Goal: Task Accomplishment & Management: Complete application form

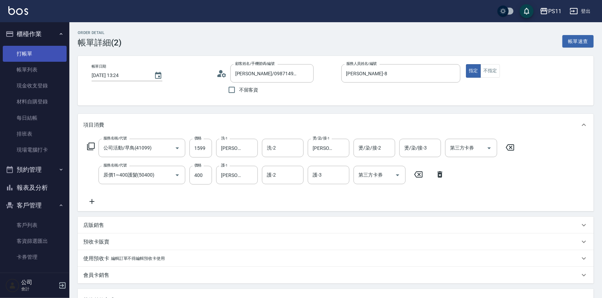
click at [26, 47] on link "打帳單" at bounding box center [35, 54] width 64 height 16
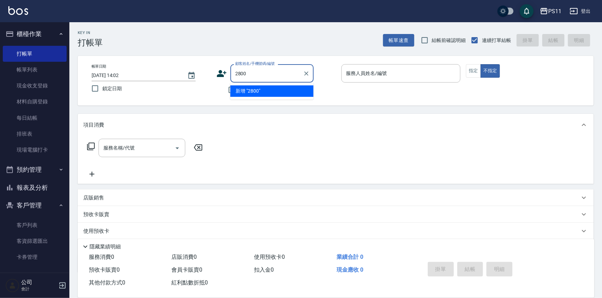
type input "2800"
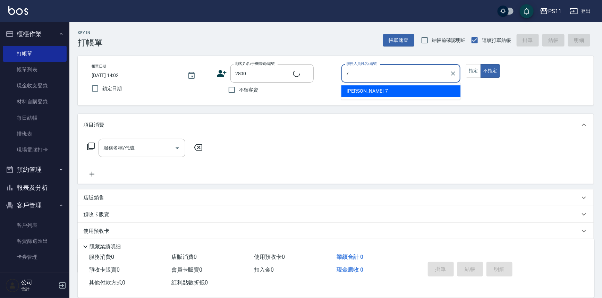
type input "7"
type input "施文雅/0910356847/2800"
type input "[PERSON_NAME]-7"
type button "false"
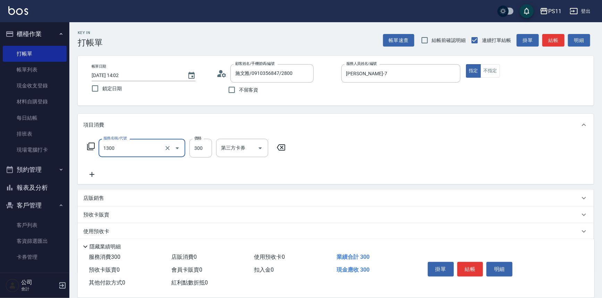
type input "洗髮300(1300)"
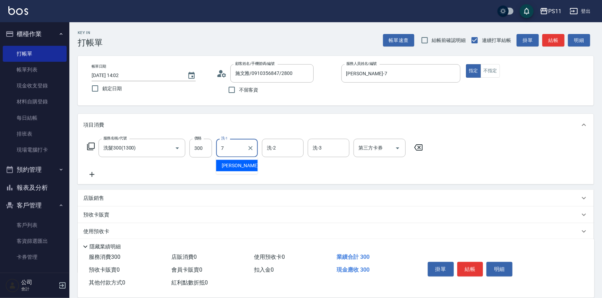
type input "[PERSON_NAME]-7"
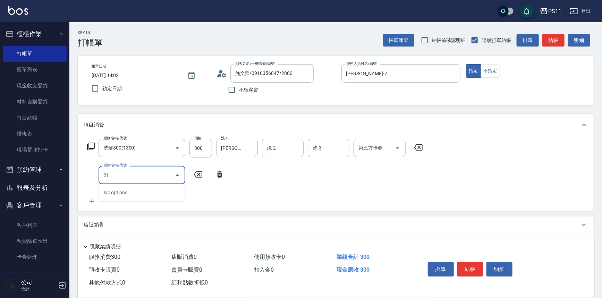
type input "2"
type input "潤絲(820)"
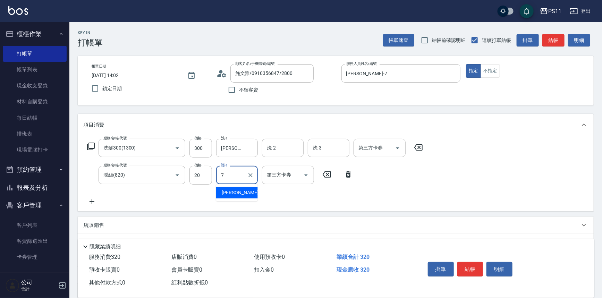
type input "[PERSON_NAME]-7"
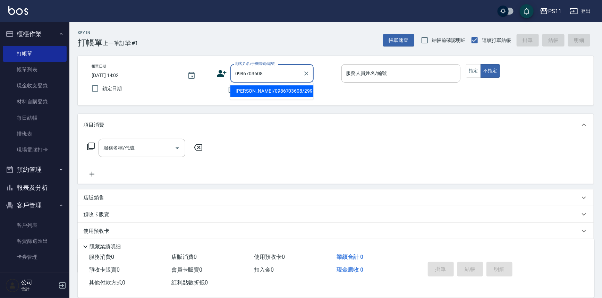
type input "[PERSON_NAME]/0986703608/2994"
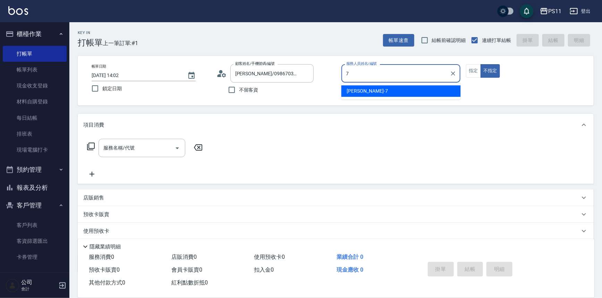
type input "[PERSON_NAME]-7"
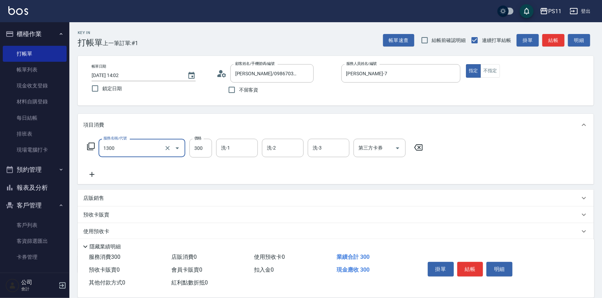
type input "洗髮300(1300)"
type input "300"
type input "7"
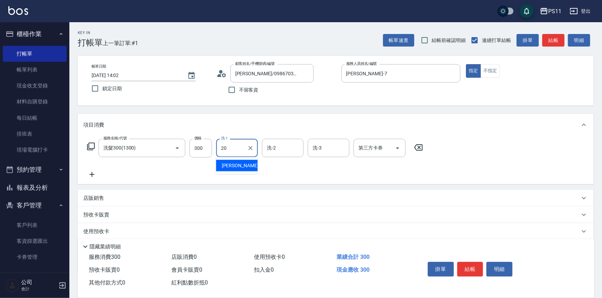
type input "[PERSON_NAME]-20"
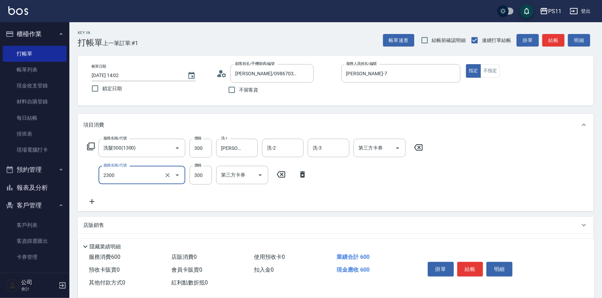
type input "剪髮(2300)"
type input "168"
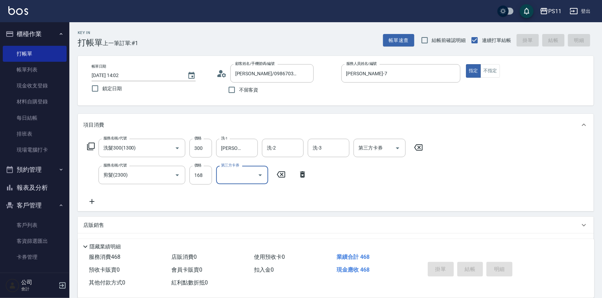
type input "[DATE] 14:23"
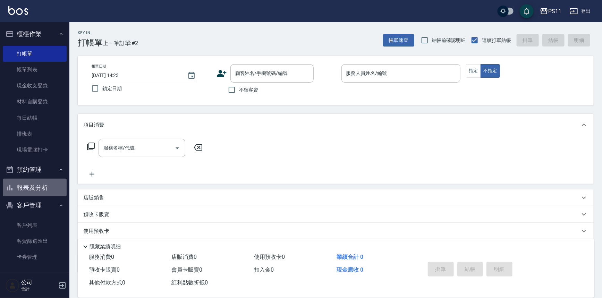
click at [43, 191] on button "報表及分析" at bounding box center [35, 188] width 64 height 18
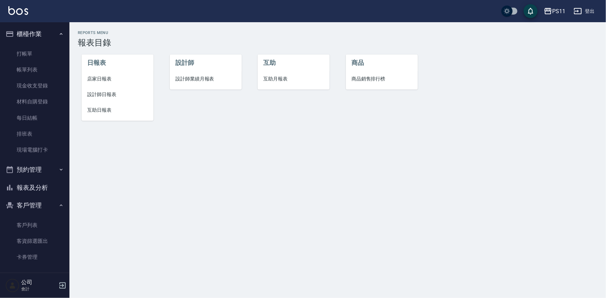
click at [114, 97] on span "設計師日報表" at bounding box center [117, 94] width 61 height 7
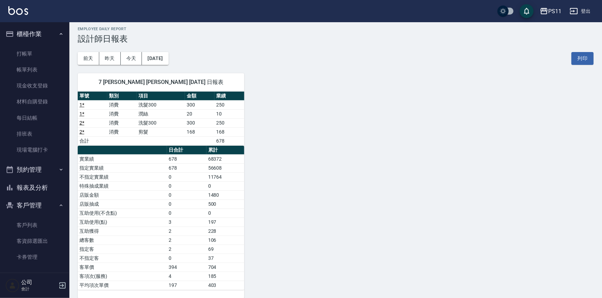
scroll to position [11, 0]
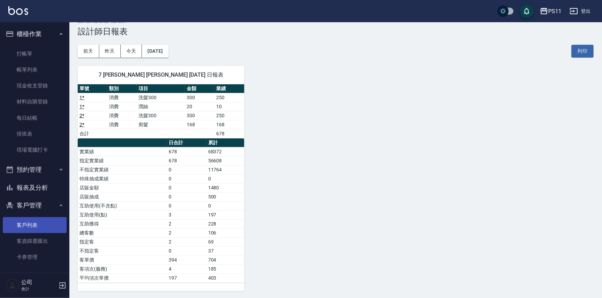
click at [53, 229] on link "客戶列表" at bounding box center [35, 225] width 64 height 16
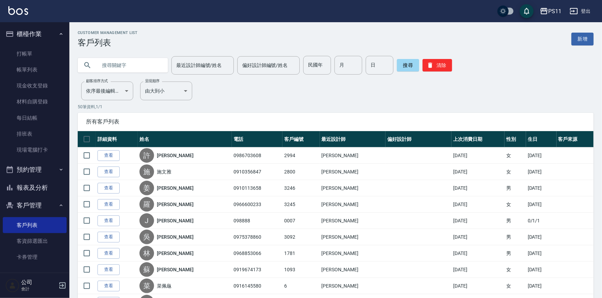
click at [117, 62] on input "text" at bounding box center [129, 65] width 65 height 19
type input "0952784400"
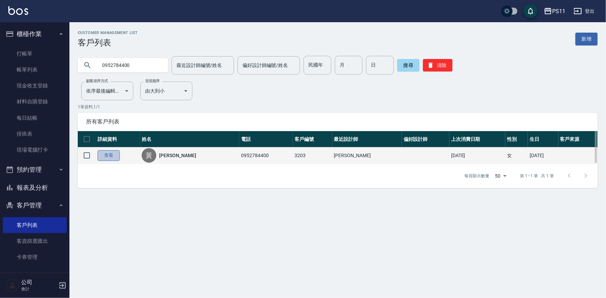
click at [109, 158] on link "查看" at bounding box center [109, 155] width 22 height 11
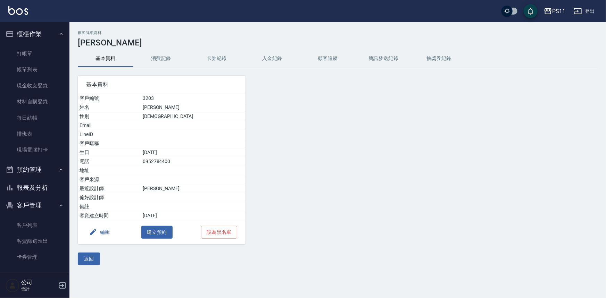
click at [167, 54] on button "消費記錄" at bounding box center [161, 58] width 56 height 17
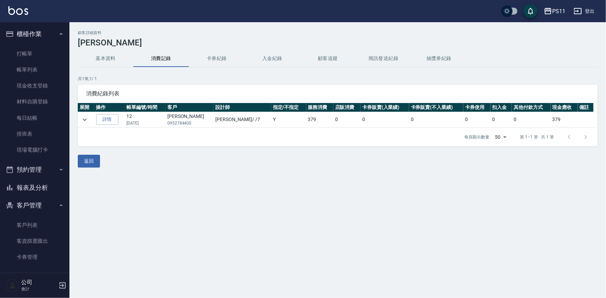
click at [107, 54] on button "基本資料" at bounding box center [106, 58] width 56 height 17
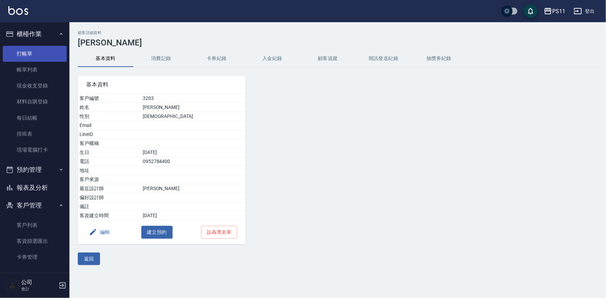
click at [34, 52] on link "打帳單" at bounding box center [35, 54] width 64 height 16
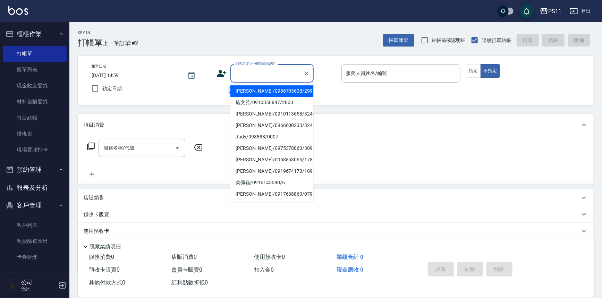
drag, startPoint x: 274, startPoint y: 66, endPoint x: 272, endPoint y: 69, distance: 3.7
click at [273, 67] on input "顧客姓名/手機號碼/編號" at bounding box center [267, 73] width 67 height 12
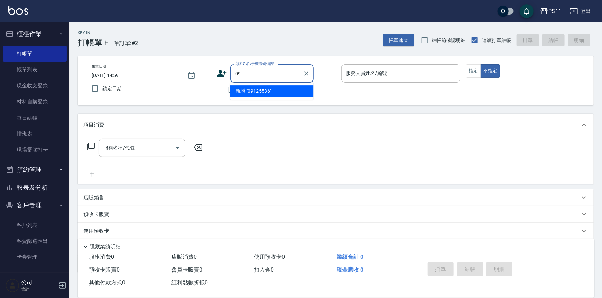
type input "0"
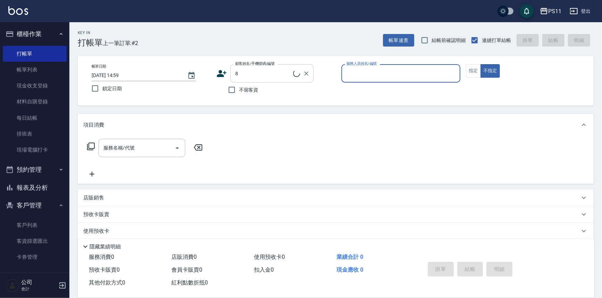
type input "郭魚鱗/0325308409/8"
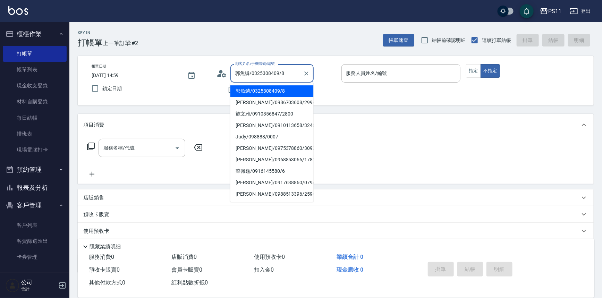
click at [282, 67] on input "郭魚鱗/0325308409/8" at bounding box center [267, 73] width 67 height 12
click at [282, 90] on li "郭魚鱗/0325308409/8" at bounding box center [271, 90] width 83 height 11
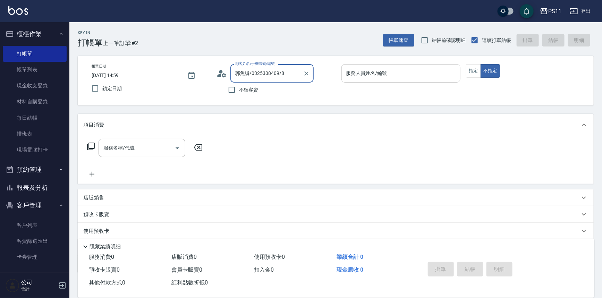
click at [366, 77] on input "服務人員姓名/編號" at bounding box center [401, 73] width 113 height 12
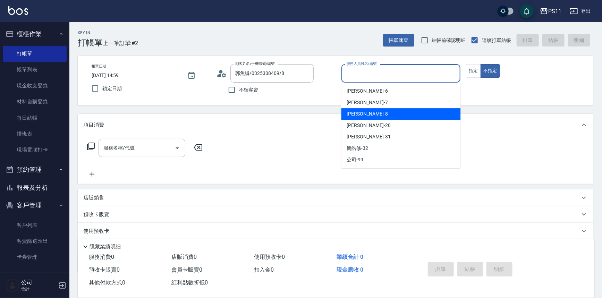
click at [375, 112] on div "[PERSON_NAME]-8" at bounding box center [400, 113] width 119 height 11
type input "[PERSON_NAME]-8"
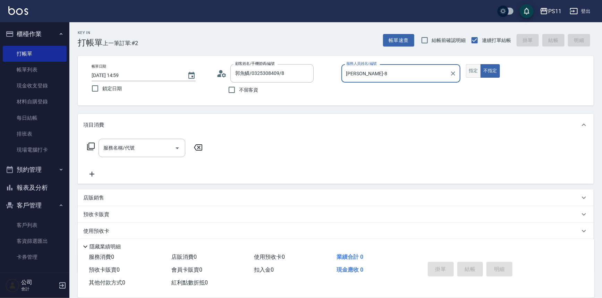
click at [472, 73] on button "指定" at bounding box center [473, 71] width 15 height 14
click at [90, 146] on icon at bounding box center [91, 146] width 8 height 8
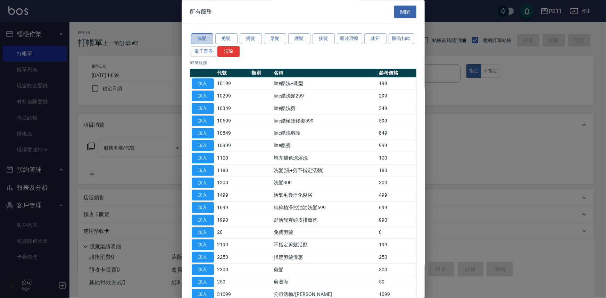
click at [198, 35] on button "洗髮" at bounding box center [202, 39] width 22 height 11
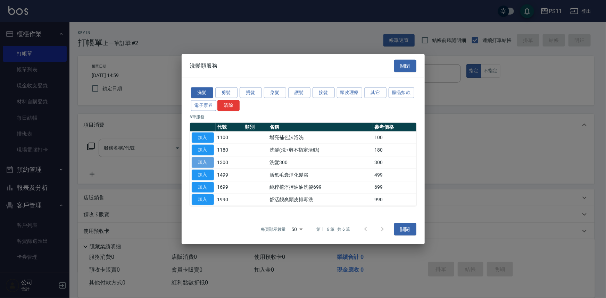
click at [210, 163] on button "加入" at bounding box center [203, 162] width 22 height 11
type input "洗髮300(1300)"
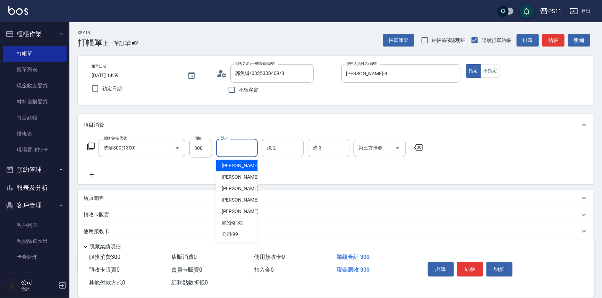
click at [236, 150] on input "洗-1" at bounding box center [236, 148] width 35 height 12
type input "[PERSON_NAME]-20"
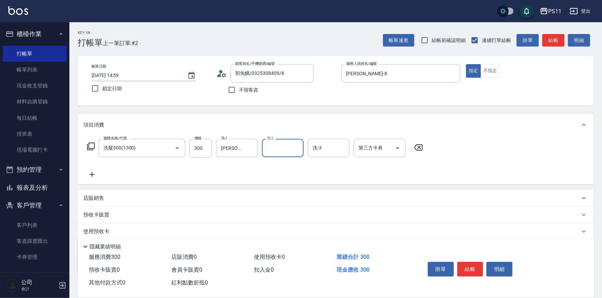
drag, startPoint x: 86, startPoint y: 176, endPoint x: 90, endPoint y: 176, distance: 3.8
click at [90, 176] on icon at bounding box center [91, 174] width 17 height 8
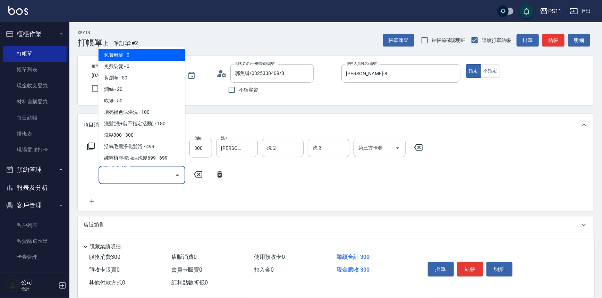
click at [109, 177] on input "服務名稱/代號" at bounding box center [137, 175] width 70 height 12
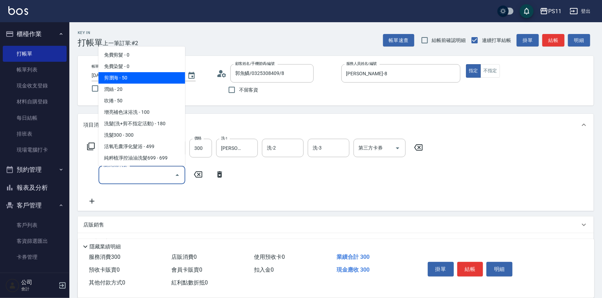
scroll to position [94, 0]
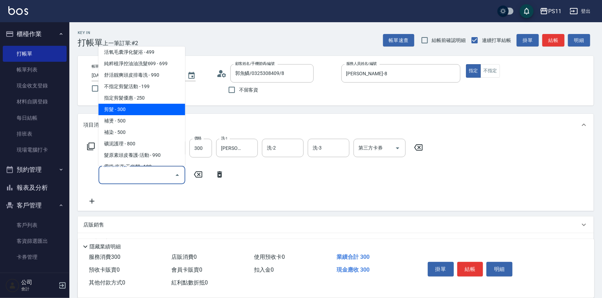
click at [161, 108] on span "剪髮 - 300" at bounding box center [142, 109] width 87 height 11
type input "剪髮(2300)"
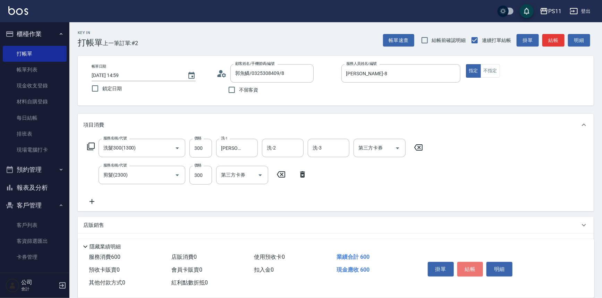
drag, startPoint x: 463, startPoint y: 267, endPoint x: 455, endPoint y: 257, distance: 13.3
click at [463, 267] on button "結帳" at bounding box center [470, 269] width 26 height 15
